Goal: Task Accomplishment & Management: Manage account settings

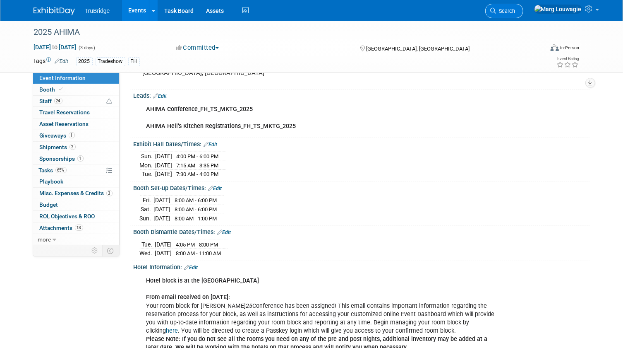
click at [523, 7] on link "Search" at bounding box center [504, 11] width 38 height 14
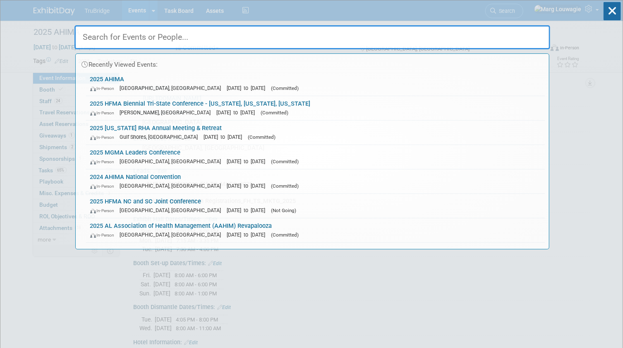
click at [520, 37] on input "text" at bounding box center [312, 37] width 476 height 24
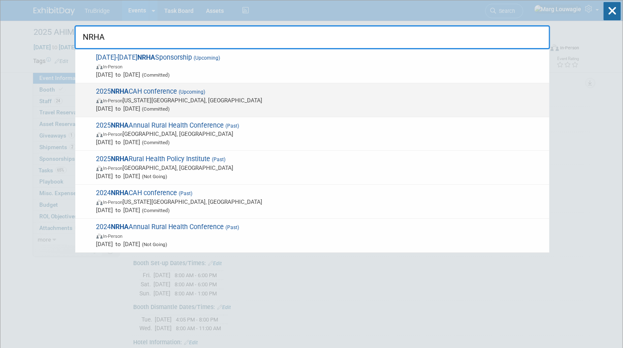
type input "NRHA"
click at [116, 93] on strong "NRHA" at bounding box center [120, 91] width 18 height 8
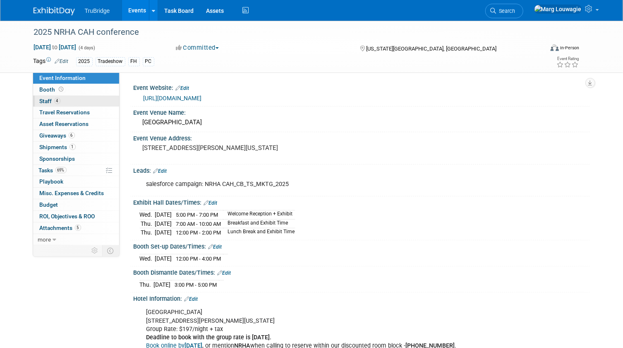
click at [86, 102] on link "4 Staff 4" at bounding box center [76, 101] width 86 height 11
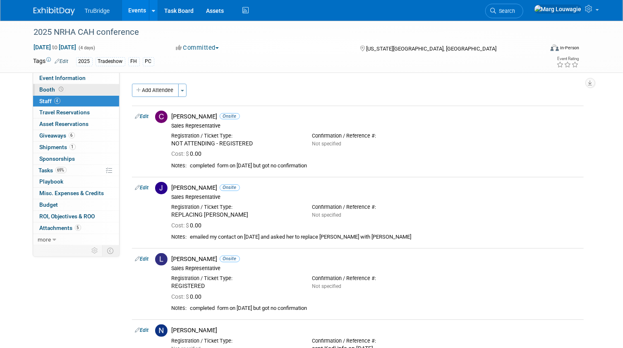
click at [84, 89] on link "Booth" at bounding box center [76, 89] width 86 height 11
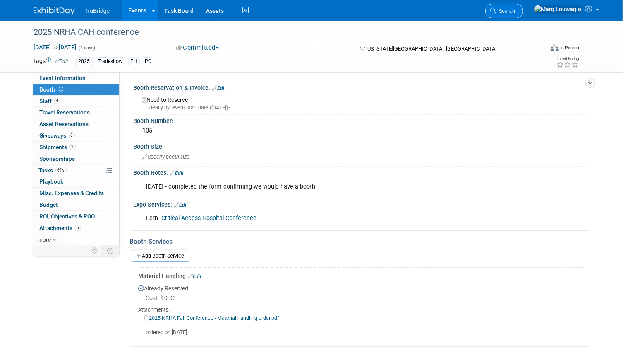
click at [496, 11] on icon at bounding box center [494, 11] width 6 height 6
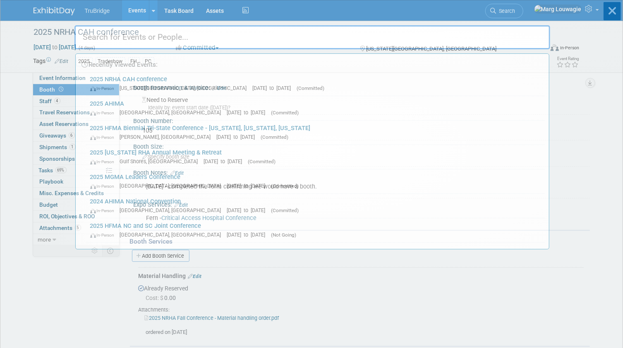
click at [516, 37] on input "text" at bounding box center [312, 37] width 476 height 24
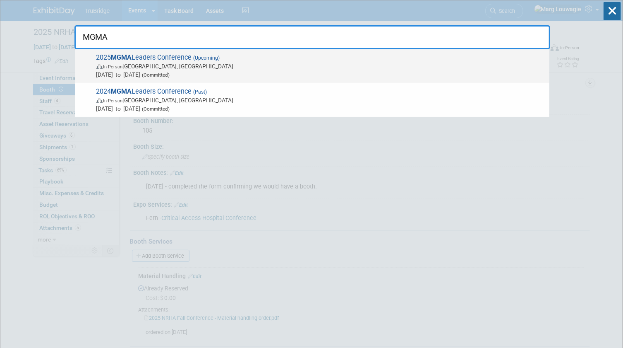
type input "MGMA"
click at [227, 61] on span "2025 MGMA Leaders Conference (Upcoming) In-Person Orlando, FL Sep 28, 2025 to O…" at bounding box center [319, 65] width 451 height 25
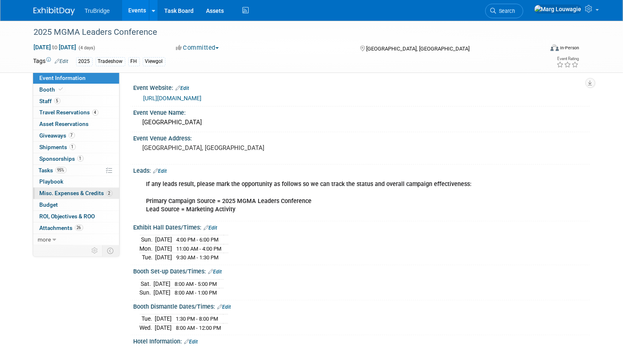
click at [57, 190] on span "Misc. Expenses & Credits 2" at bounding box center [76, 192] width 73 height 7
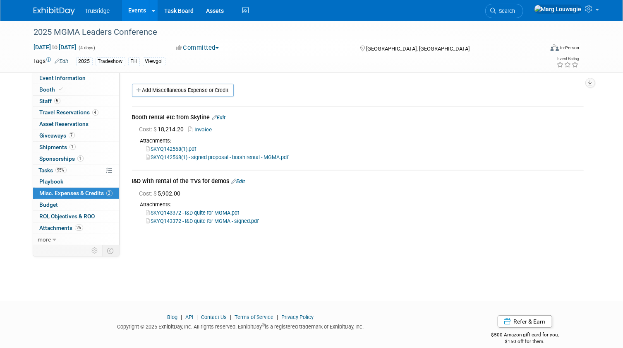
click at [240, 179] on link "Edit" at bounding box center [239, 181] width 14 height 6
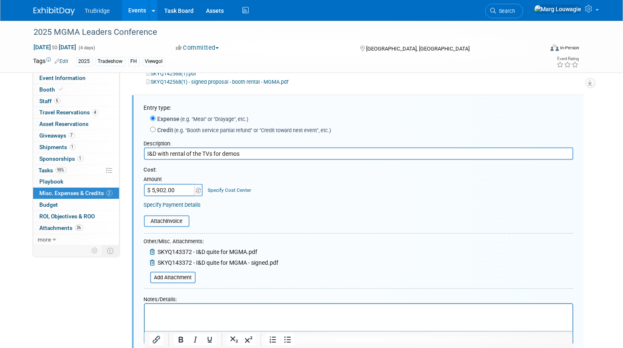
click at [177, 190] on input "$ 5,902.00" at bounding box center [170, 190] width 52 height 12
type input "$ 5,915.00"
click at [184, 221] on input "file" at bounding box center [139, 221] width 98 height 10
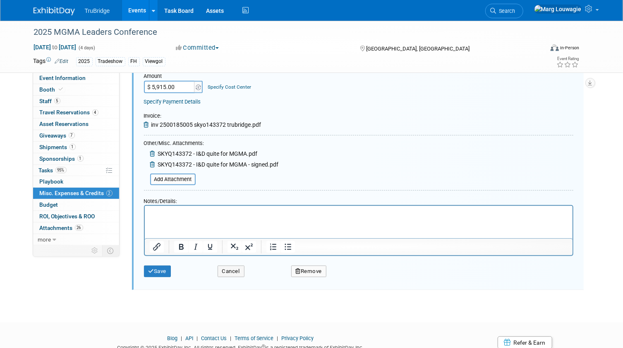
scroll to position [188, 0]
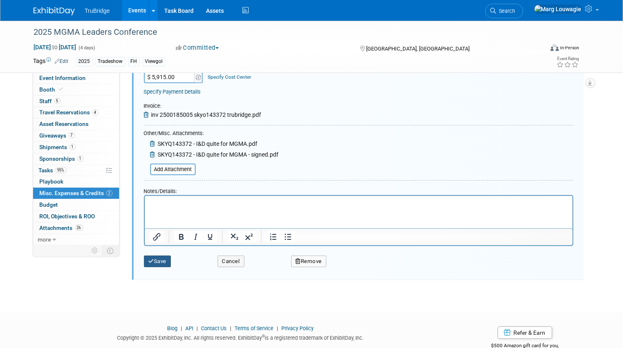
click at [157, 256] on button "Save" at bounding box center [157, 261] width 27 height 12
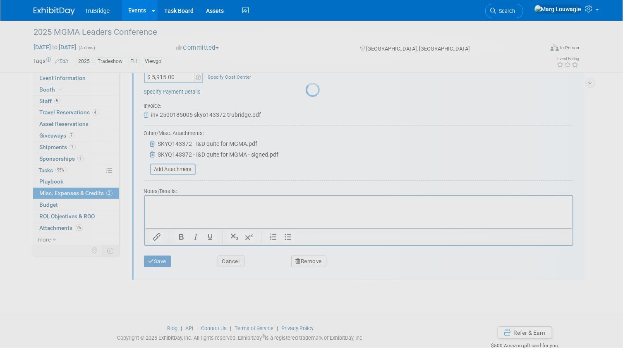
scroll to position [11, 0]
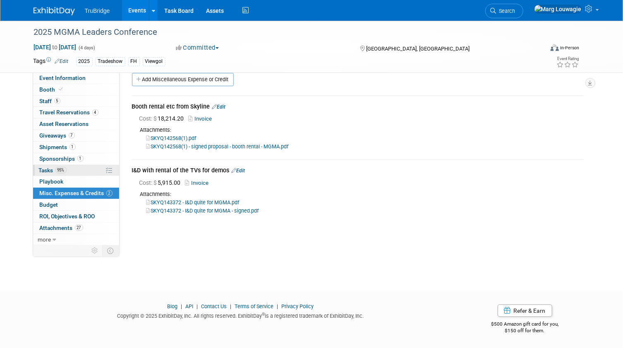
click at [48, 168] on span "Tasks 95%" at bounding box center [53, 170] width 28 height 7
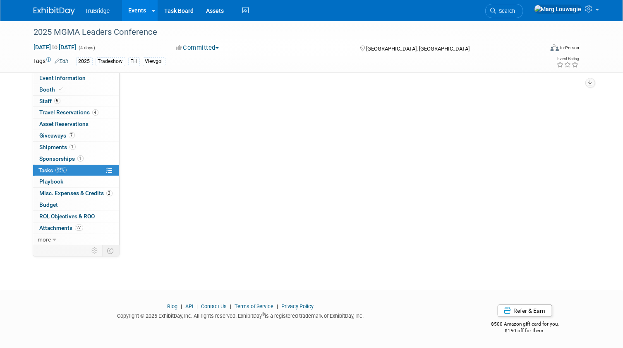
scroll to position [0, 0]
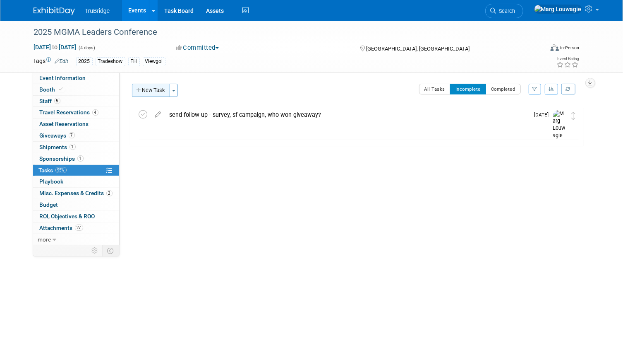
click at [159, 91] on button "New Task" at bounding box center [151, 90] width 38 height 13
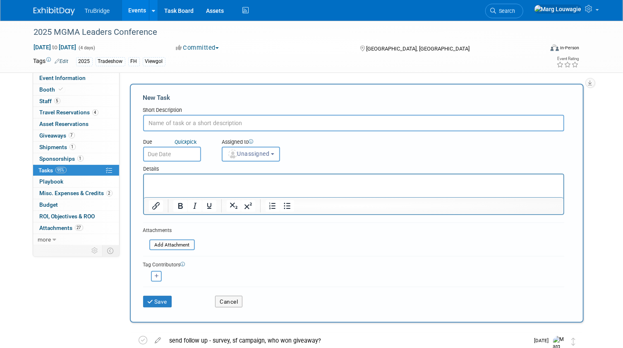
click at [174, 125] on input "text" at bounding box center [353, 123] width 421 height 17
type input "did the payment get approved for I&D"
click at [263, 153] on span "Unassigned" at bounding box center [249, 153] width 42 height 7
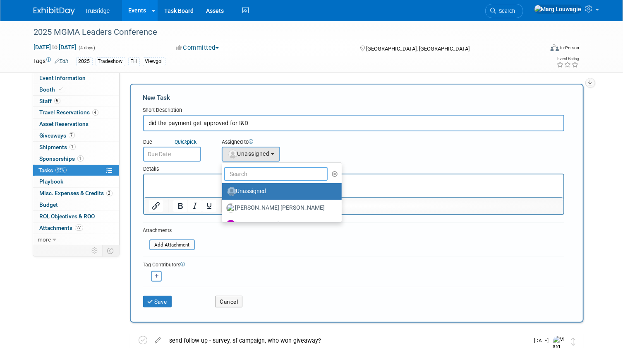
click at [267, 173] on input "text" at bounding box center [276, 174] width 104 height 14
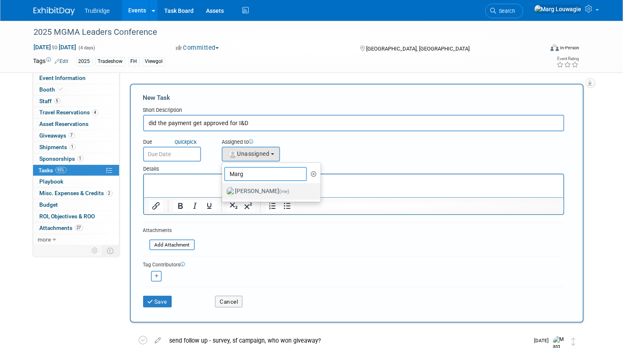
type input "Marg"
click at [268, 187] on label "Marg Louwagie (me)" at bounding box center [269, 191] width 86 height 13
click at [223, 187] on input "Marg Louwagie (me)" at bounding box center [220, 189] width 5 height 5
select select "0abee163-1570-438d-a0ea-e9129f2ffbd7"
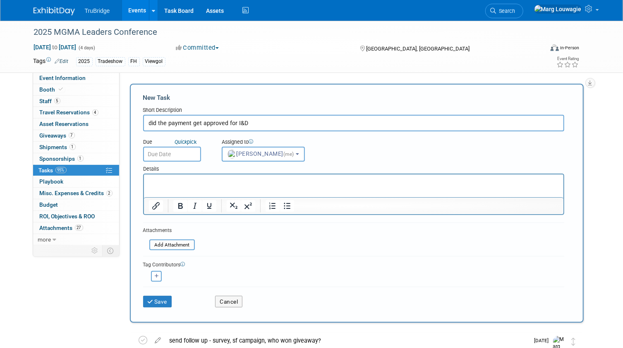
click at [185, 152] on input "text" at bounding box center [172, 153] width 58 height 15
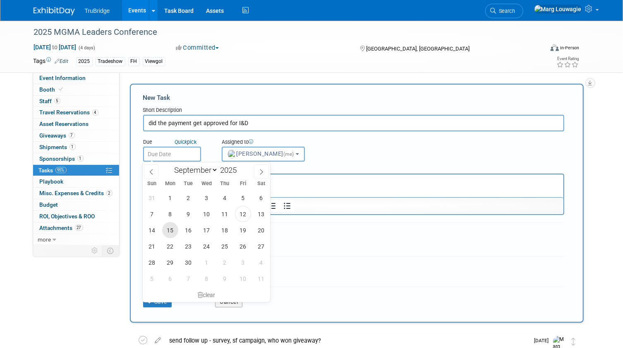
click at [172, 227] on span "15" at bounding box center [170, 230] width 16 height 16
type input "Sep 15, 2025"
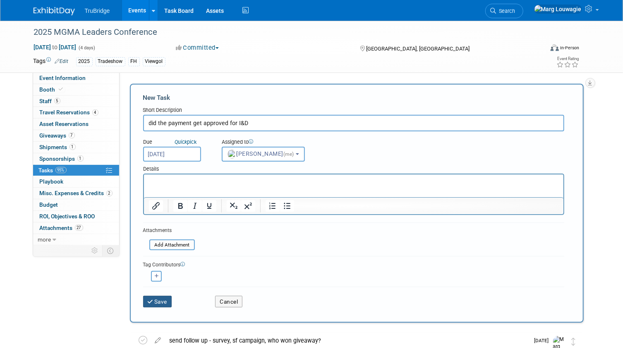
click at [160, 302] on button "Save" at bounding box center [157, 301] width 29 height 12
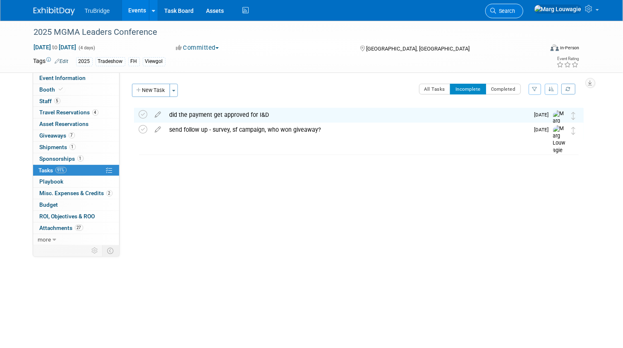
click at [515, 8] on span "Search" at bounding box center [505, 11] width 19 height 6
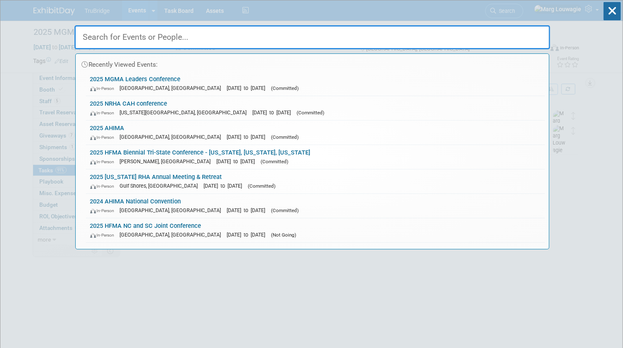
click at [521, 36] on input "text" at bounding box center [312, 37] width 476 height 24
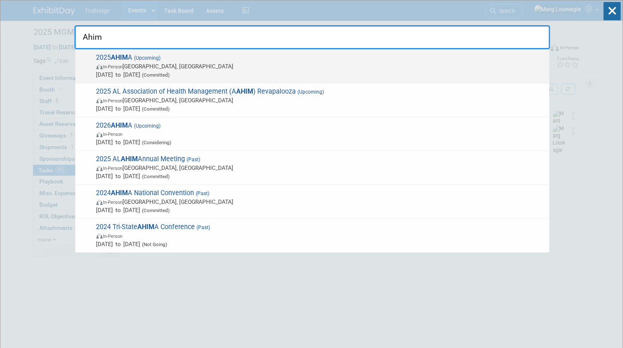
type input "Ahim"
click at [202, 71] on span "Oct 12, 2025 to Oct 14, 2025 (Committed)" at bounding box center [320, 74] width 449 height 8
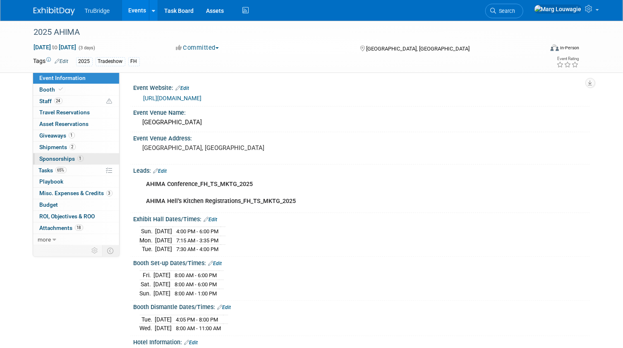
drag, startPoint x: 44, startPoint y: 167, endPoint x: 79, endPoint y: 153, distance: 38.0
click at [44, 167] on span "Tasks 65%" at bounding box center [53, 170] width 28 height 7
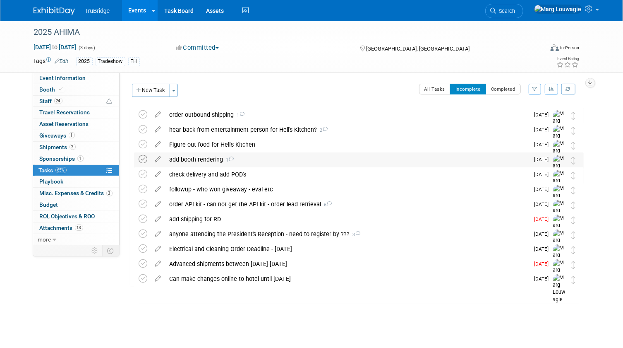
click at [142, 157] on icon at bounding box center [143, 159] width 9 height 9
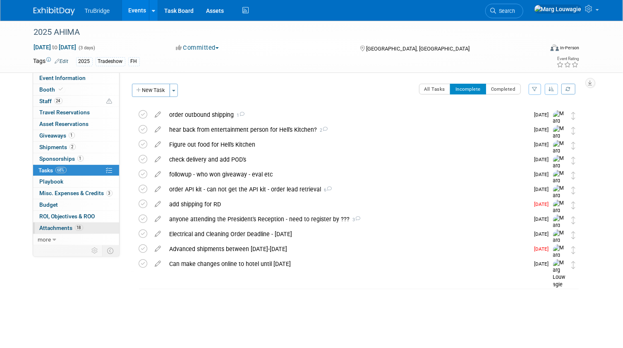
click at [60, 224] on span "Attachments 18" at bounding box center [61, 227] width 43 height 7
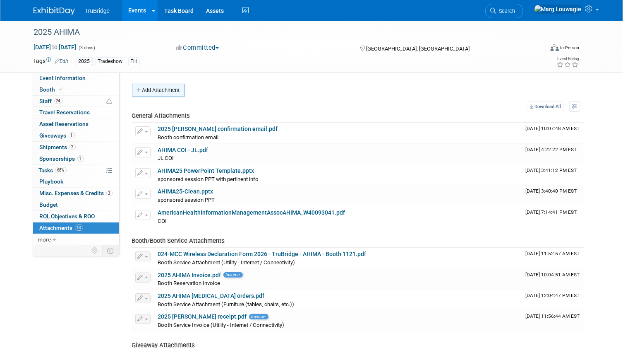
click at [156, 87] on button "Add Attachment" at bounding box center [158, 90] width 53 height 13
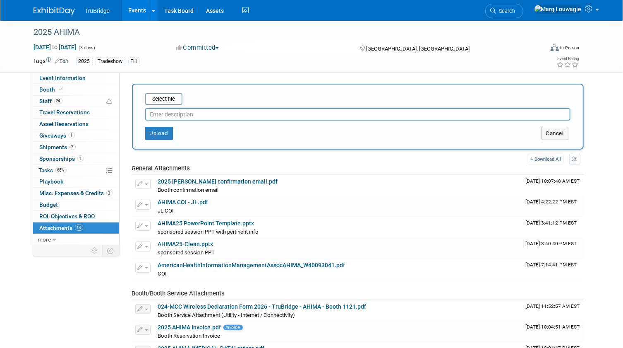
click at [210, 109] on input "text" at bounding box center [357, 114] width 425 height 12
type input "CAD"
click at [168, 98] on input "file" at bounding box center [132, 99] width 98 height 10
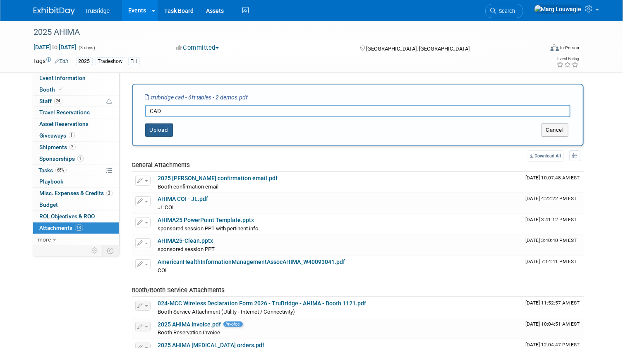
click at [165, 131] on button "Upload" at bounding box center [159, 129] width 28 height 13
